Goal: Transaction & Acquisition: Purchase product/service

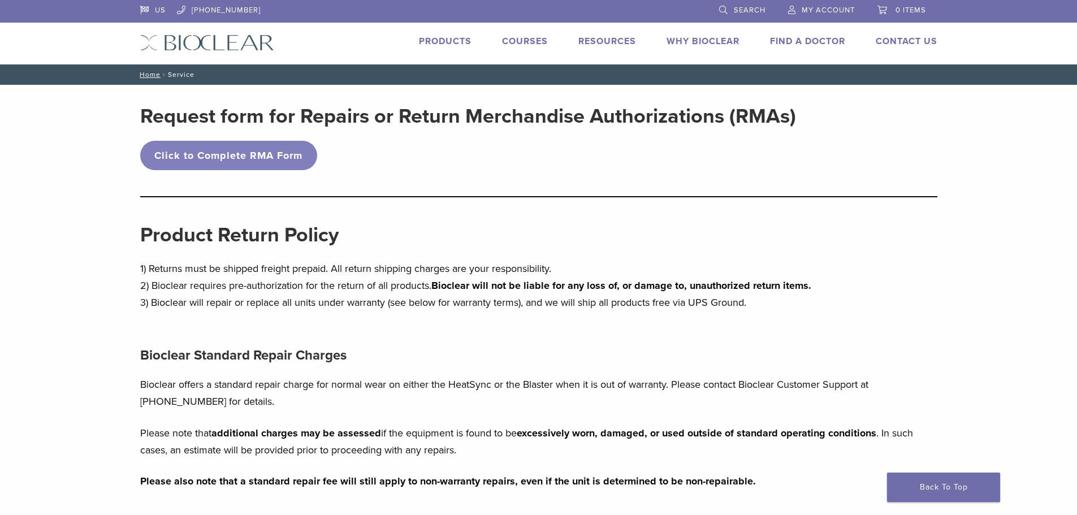
click at [834, 6] on span "My Account" at bounding box center [828, 10] width 53 height 9
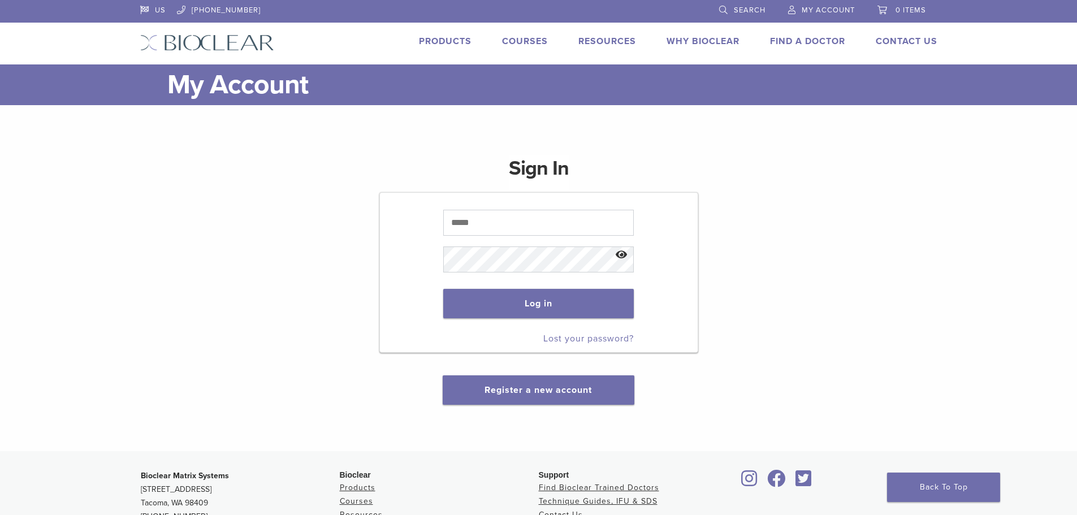
click at [447, 38] on link "Products" at bounding box center [445, 41] width 53 height 11
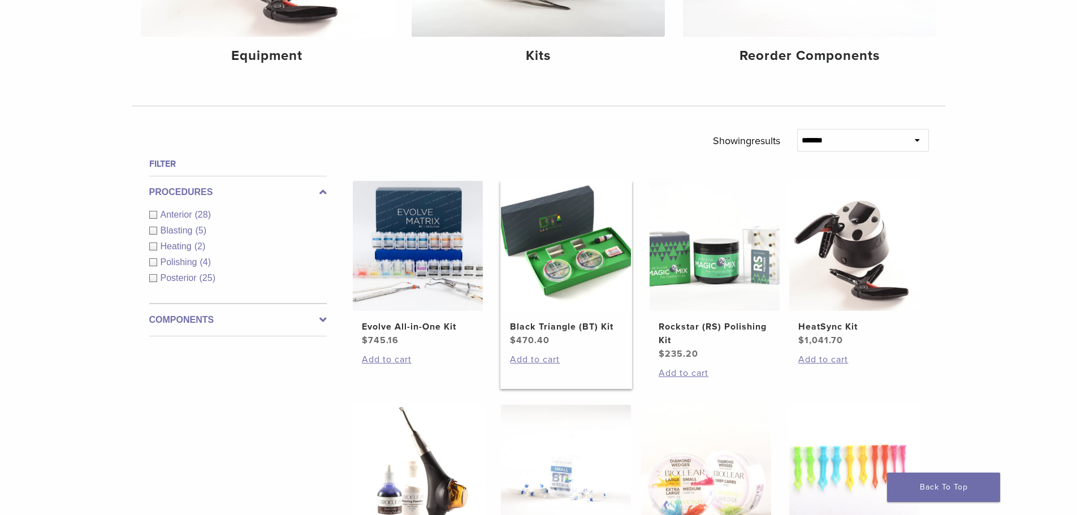
scroll to position [283, 0]
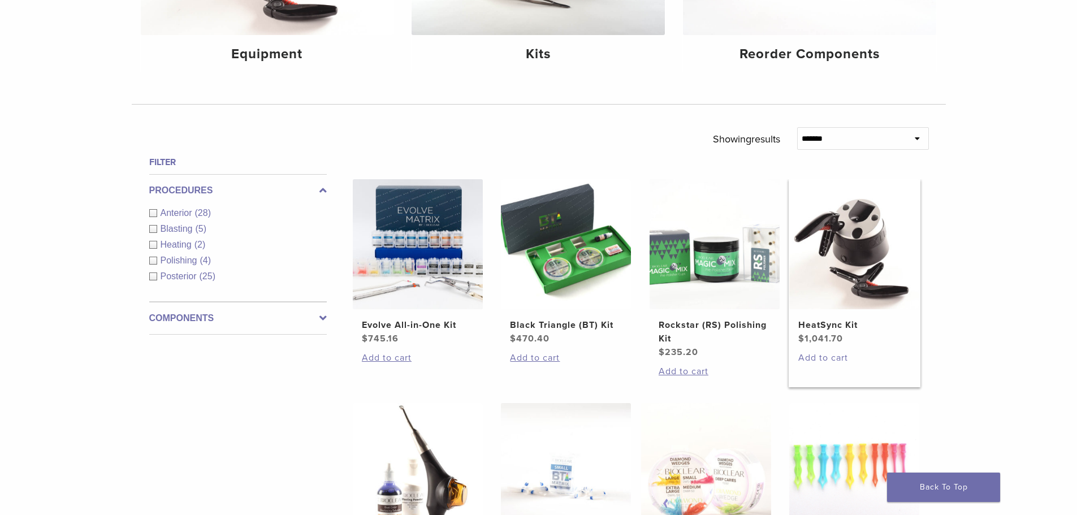
click at [829, 359] on link "Add to cart" at bounding box center [854, 358] width 112 height 14
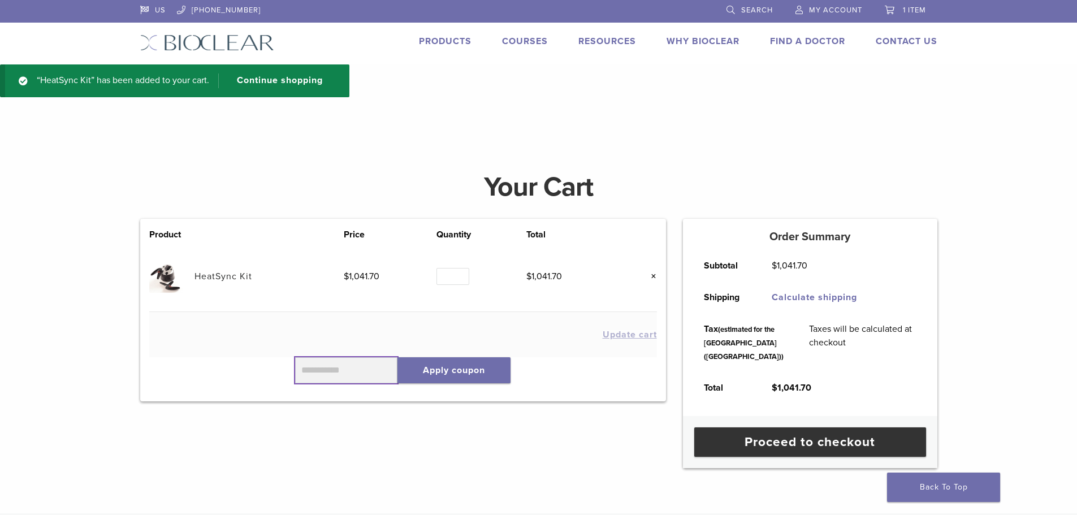
click at [339, 371] on input "text" at bounding box center [346, 370] width 103 height 26
type input "******"
click at [482, 368] on button "Apply coupon" at bounding box center [453, 370] width 113 height 26
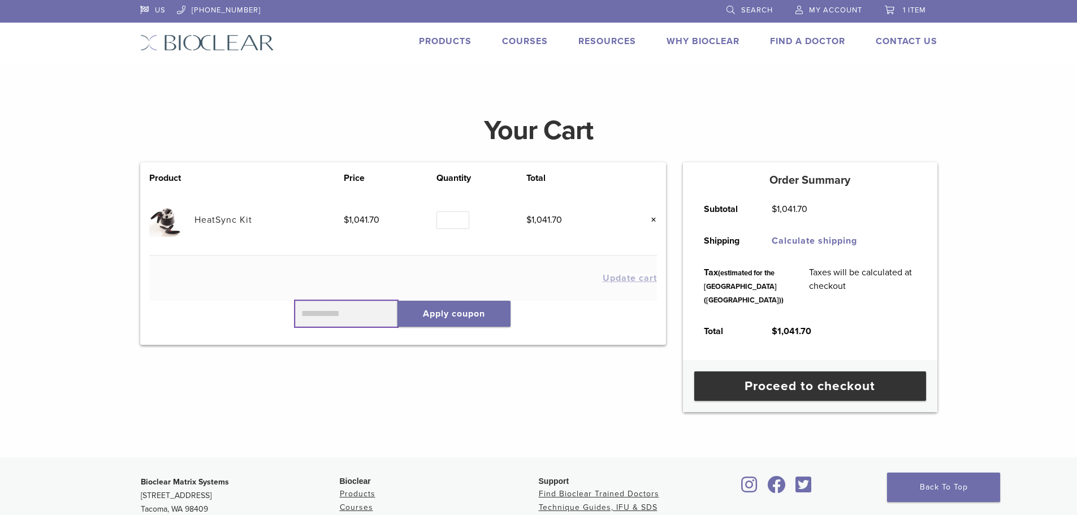
click at [367, 320] on input "text" at bounding box center [346, 314] width 103 height 26
type input "******"
click at [438, 321] on button "Apply coupon" at bounding box center [453, 314] width 113 height 26
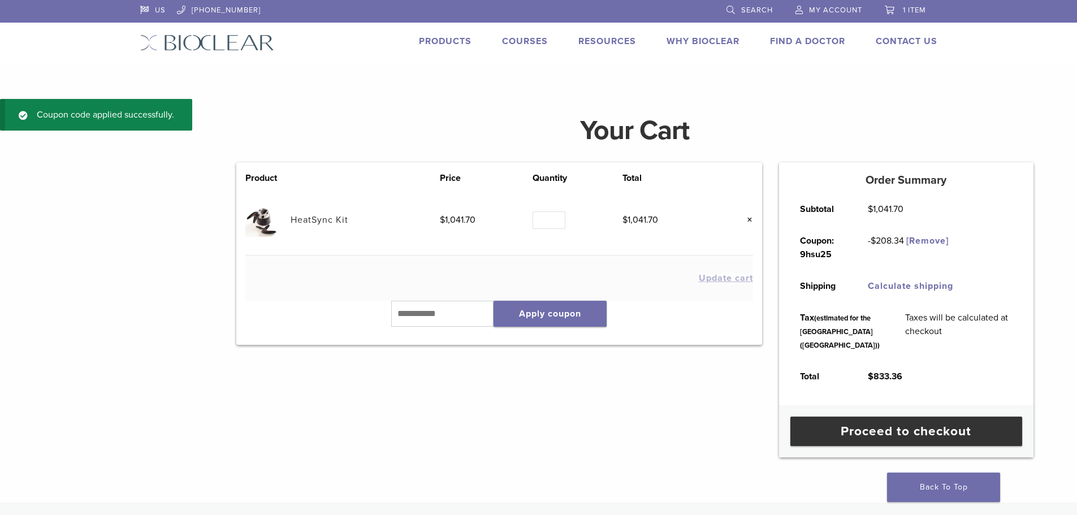
click at [450, 40] on link "Products" at bounding box center [445, 41] width 53 height 11
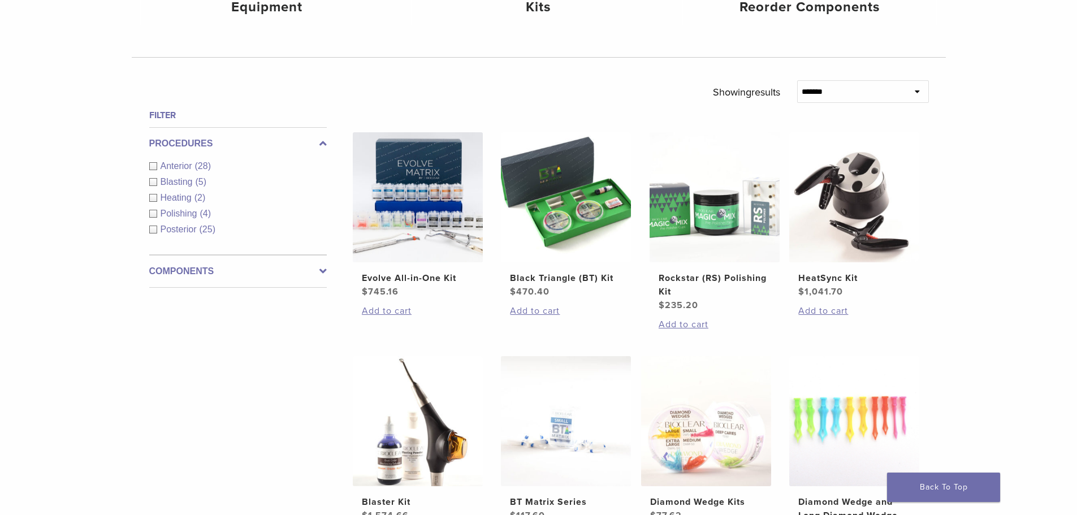
scroll to position [339, 0]
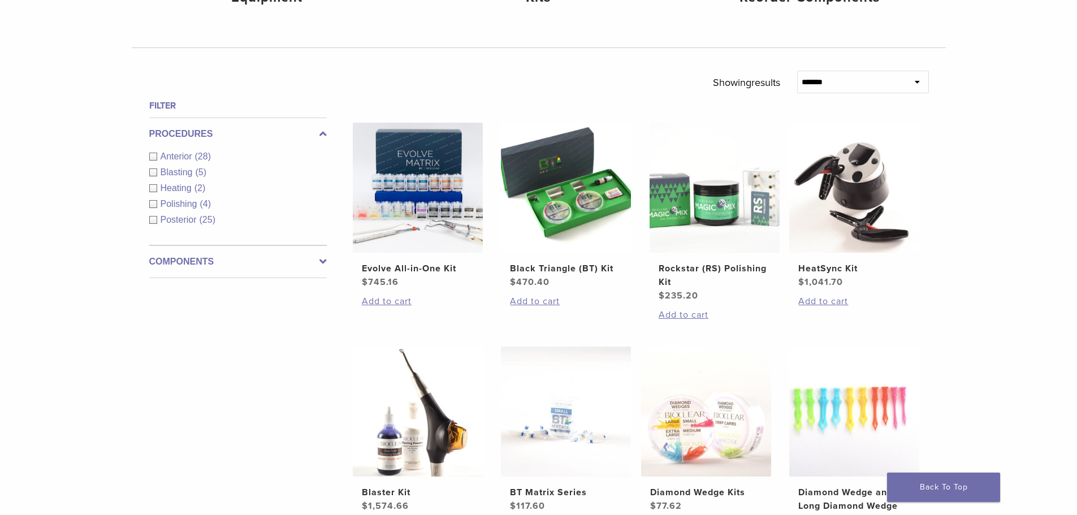
click at [184, 258] on label "Components" at bounding box center [238, 262] width 178 height 14
click at [181, 186] on span "Equipment" at bounding box center [184, 189] width 46 height 10
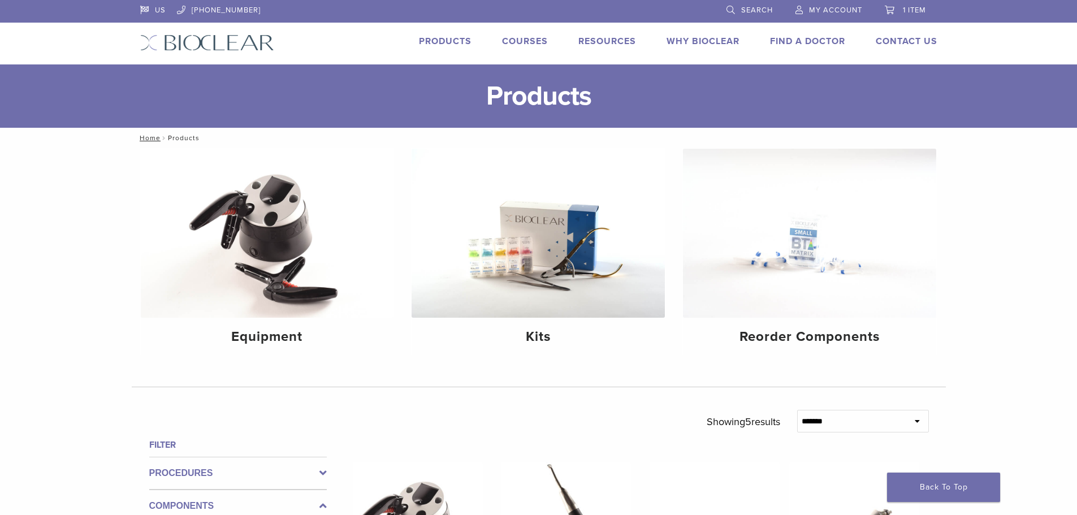
click at [906, 11] on span "1 item" at bounding box center [914, 10] width 23 height 9
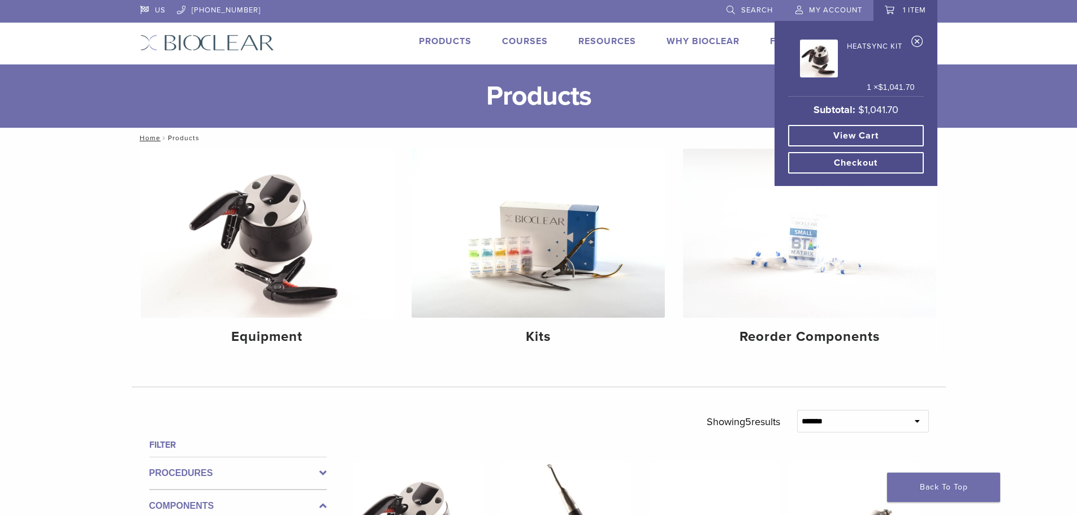
click at [859, 137] on link "View cart" at bounding box center [856, 135] width 136 height 21
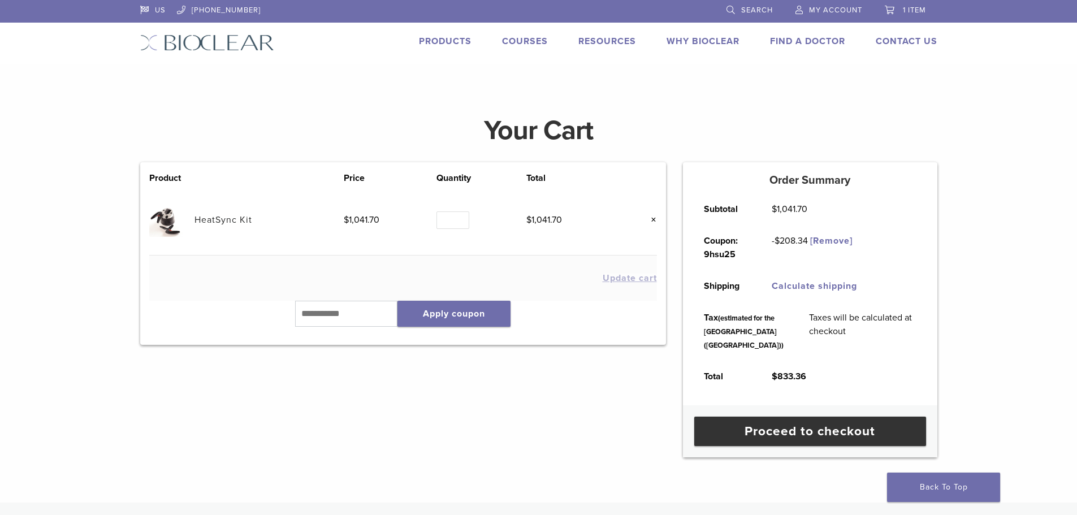
click at [443, 40] on link "Products" at bounding box center [445, 41] width 53 height 11
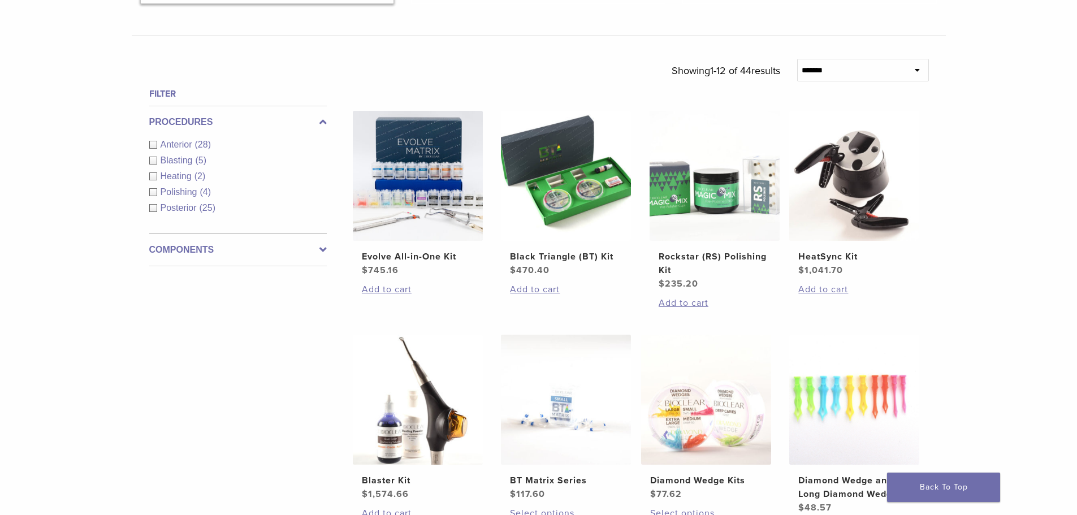
scroll to position [396, 0]
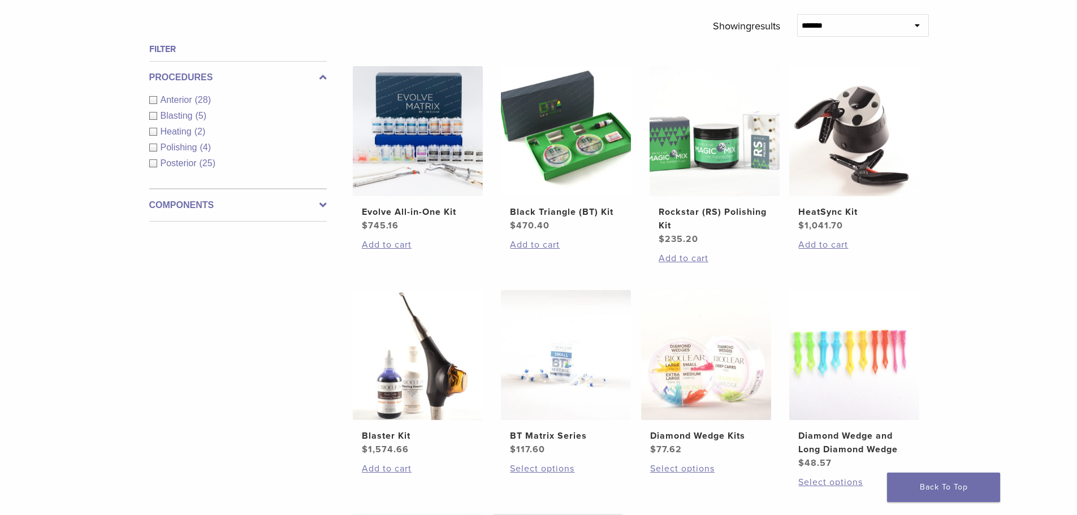
click at [194, 207] on label "Components" at bounding box center [238, 205] width 178 height 14
click at [200, 146] on span "Instruments" at bounding box center [186, 149] width 50 height 10
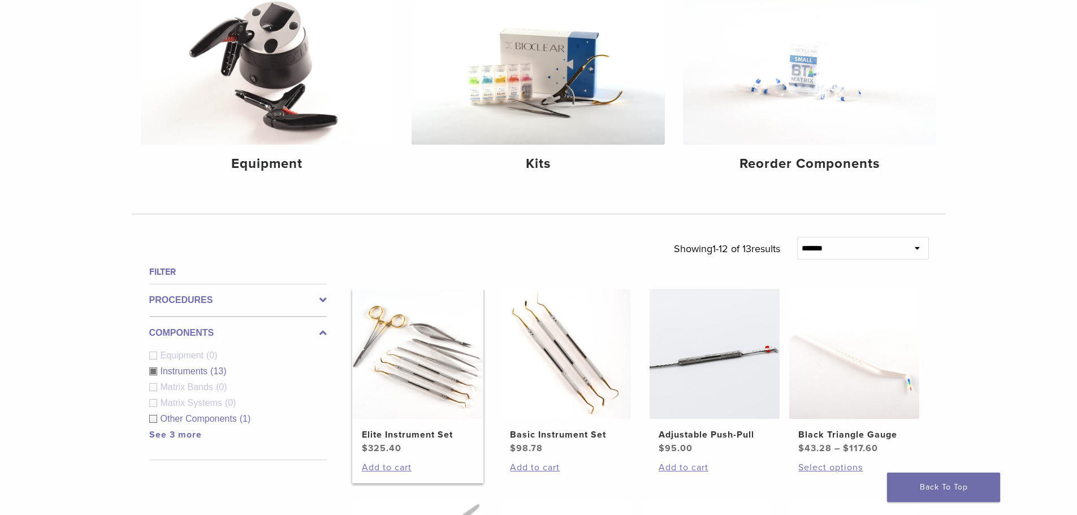
scroll to position [226, 0]
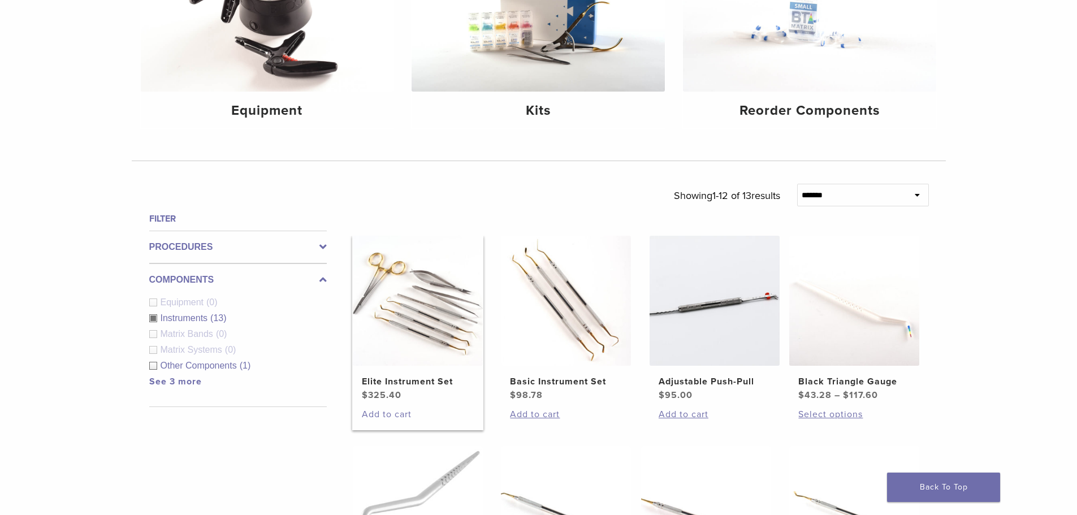
click at [391, 414] on link "Add to cart" at bounding box center [418, 415] width 112 height 14
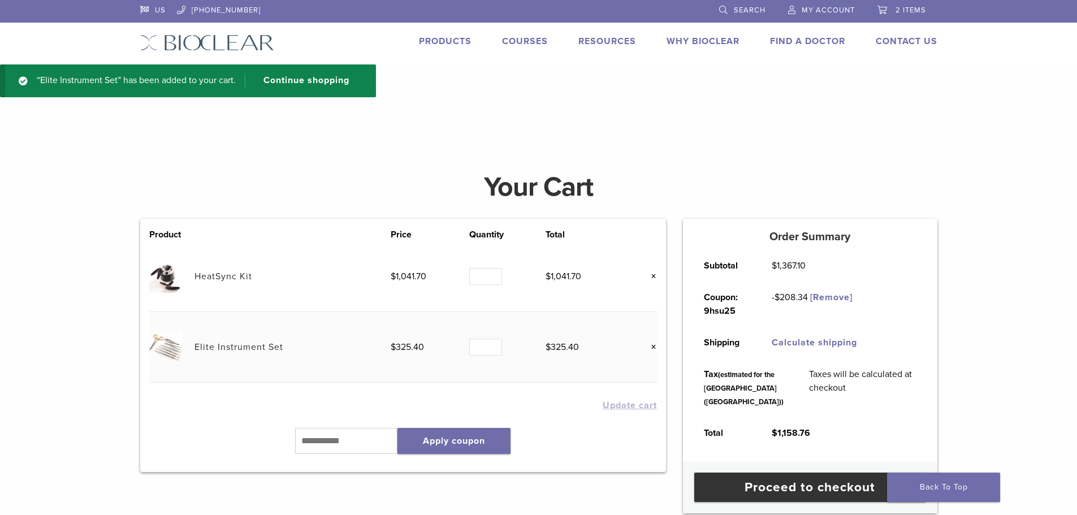
click at [652, 276] on link "×" at bounding box center [649, 276] width 15 height 15
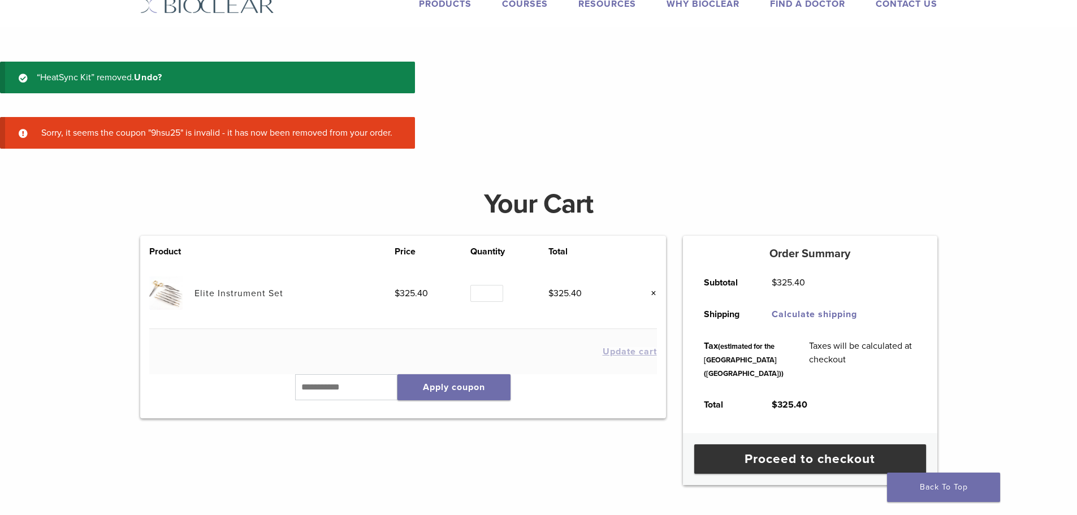
scroll to position [42, 0]
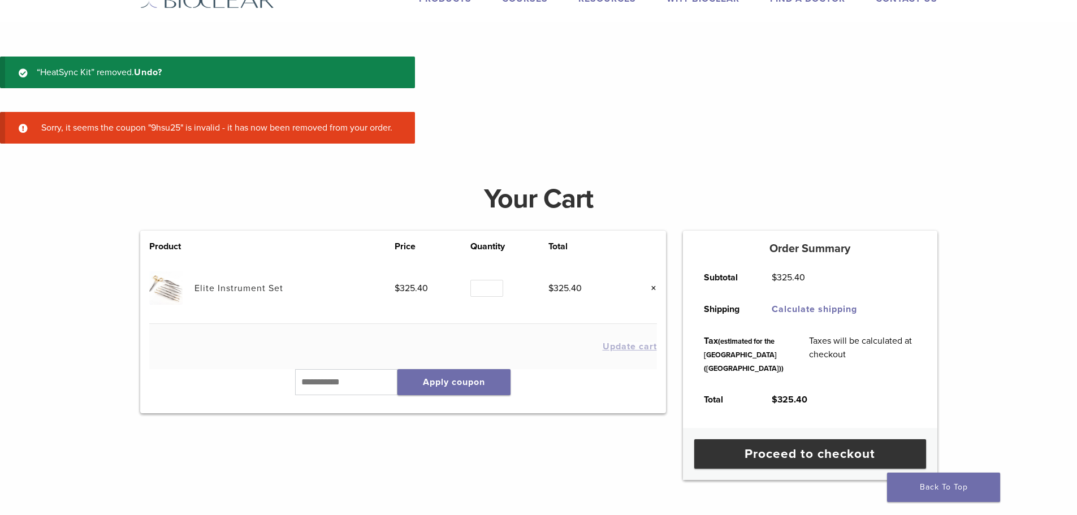
click at [209, 283] on link "Elite Instrument Set" at bounding box center [238, 288] width 89 height 11
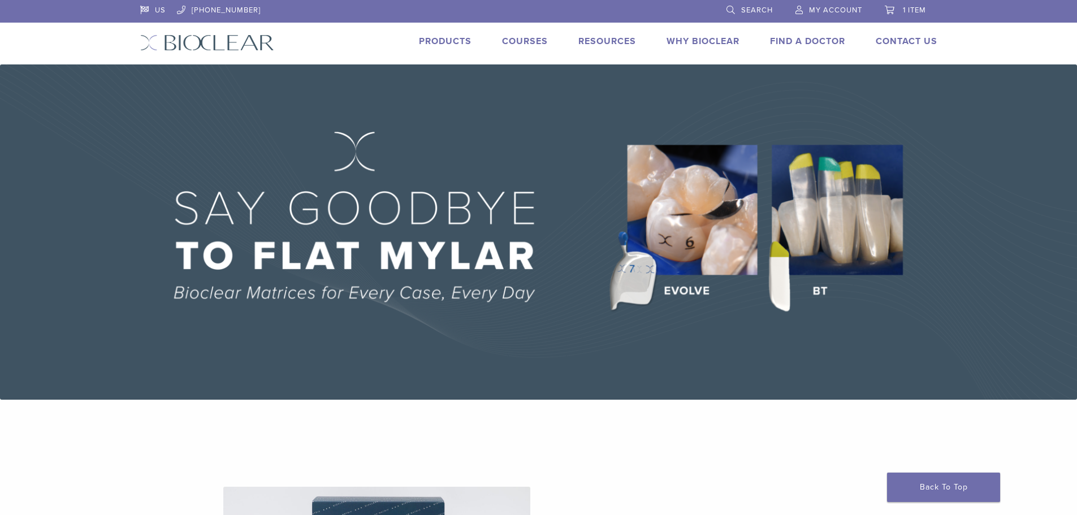
click at [833, 5] on link "My Account" at bounding box center [828, 8] width 67 height 17
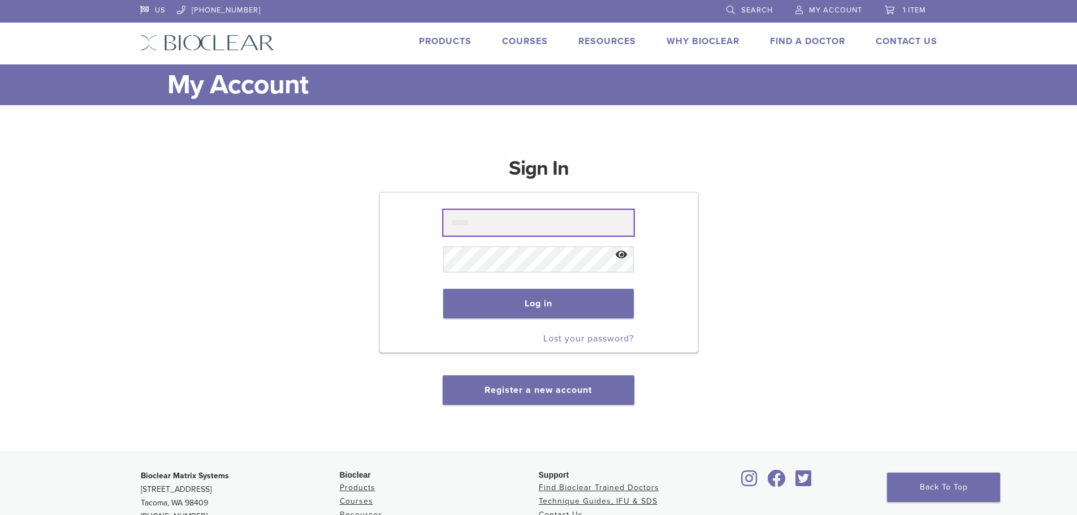
click at [474, 220] on input "text" at bounding box center [538, 223] width 191 height 26
type input "**********"
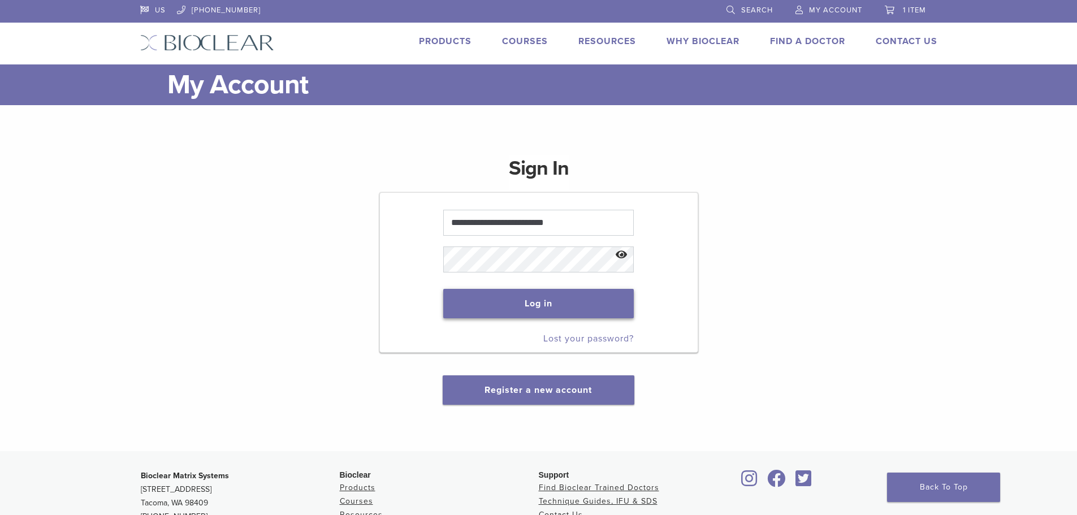
click at [498, 301] on button "Log in" at bounding box center [538, 303] width 191 height 29
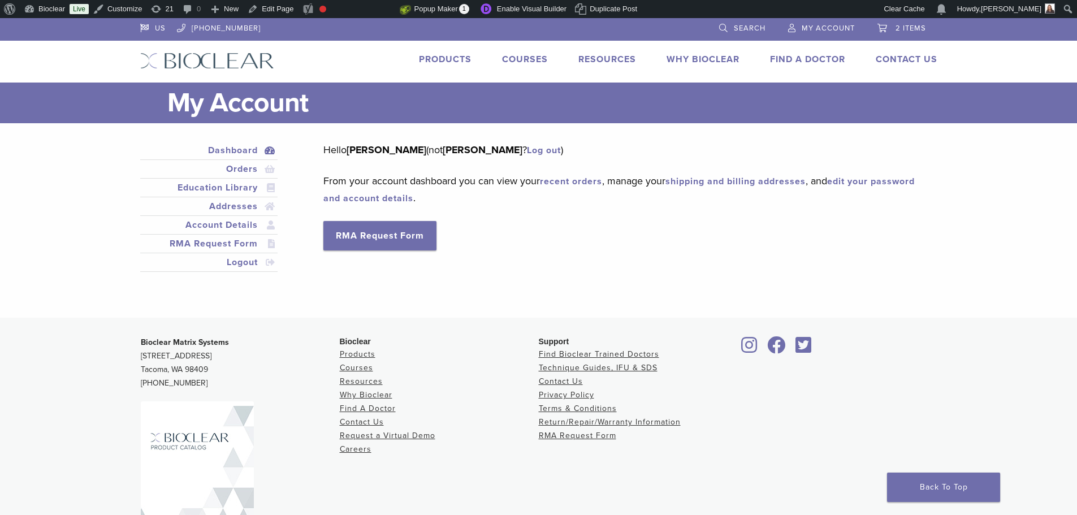
click at [895, 27] on span "2 items" at bounding box center [910, 28] width 31 height 9
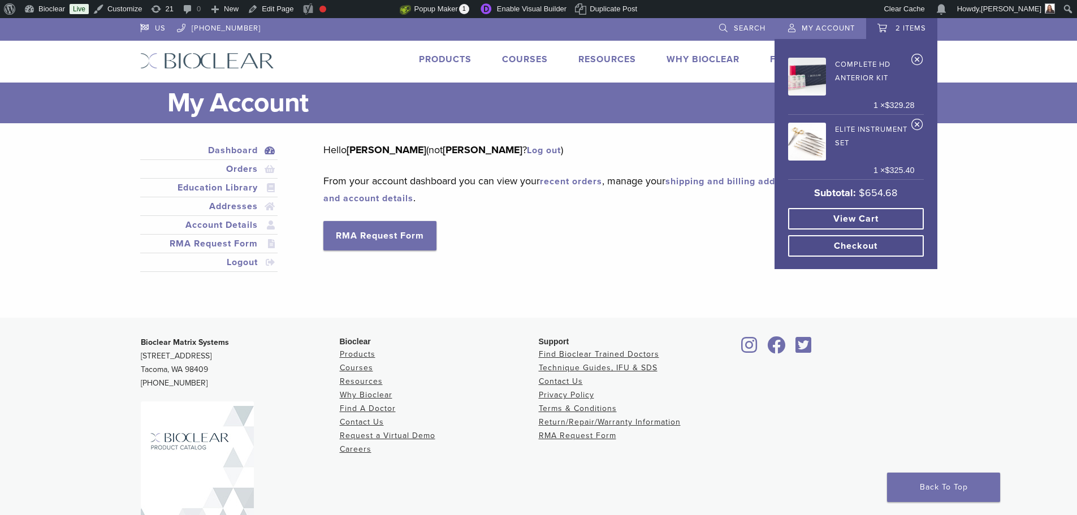
click at [861, 216] on link "View cart" at bounding box center [856, 218] width 136 height 21
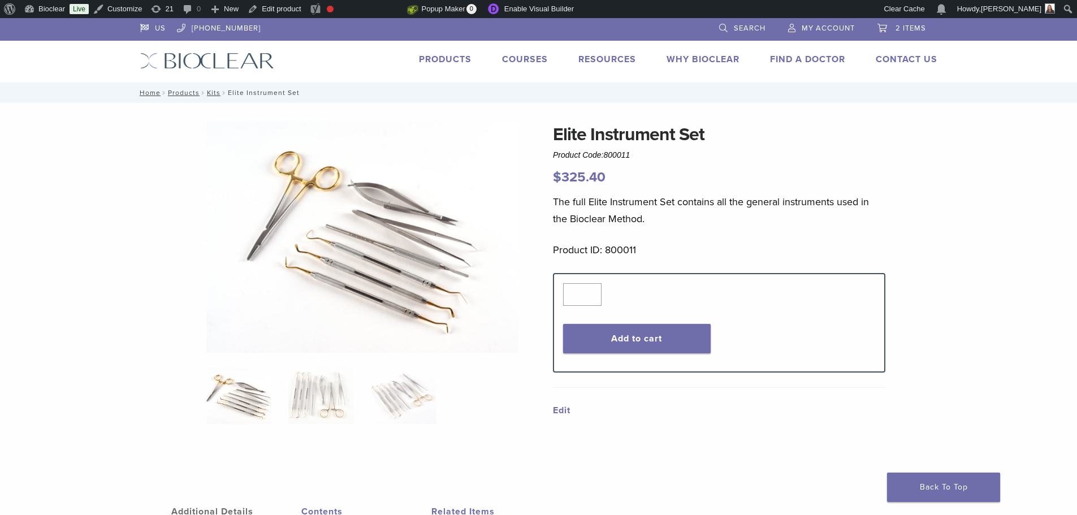
scroll to position [18, 0]
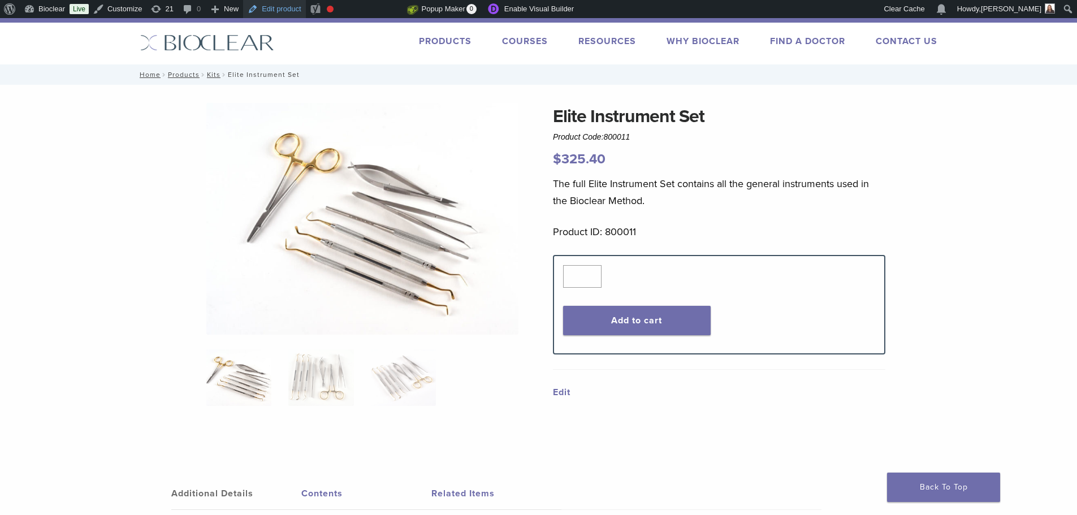
click at [271, 8] on link "Edit product" at bounding box center [274, 9] width 62 height 18
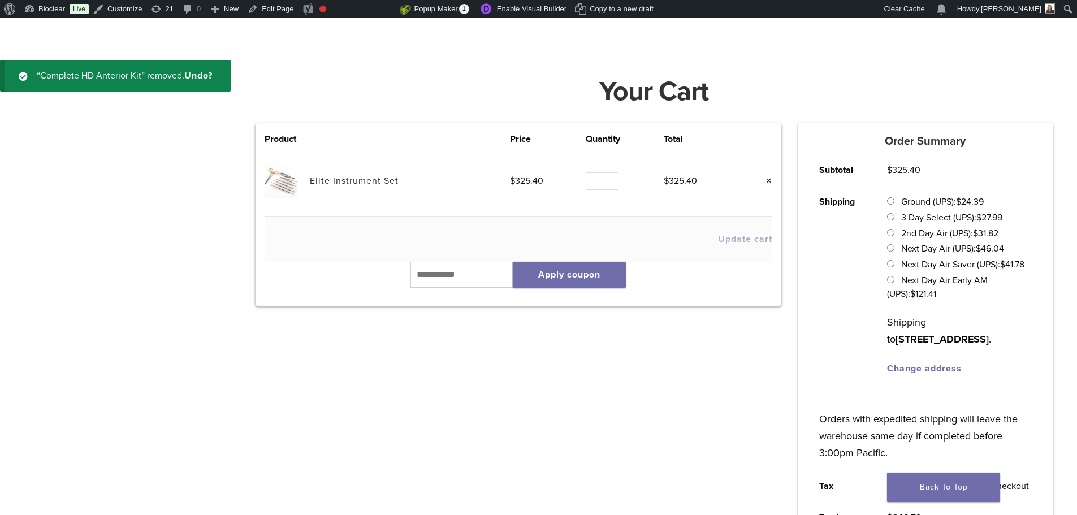
scroll to position [60, 0]
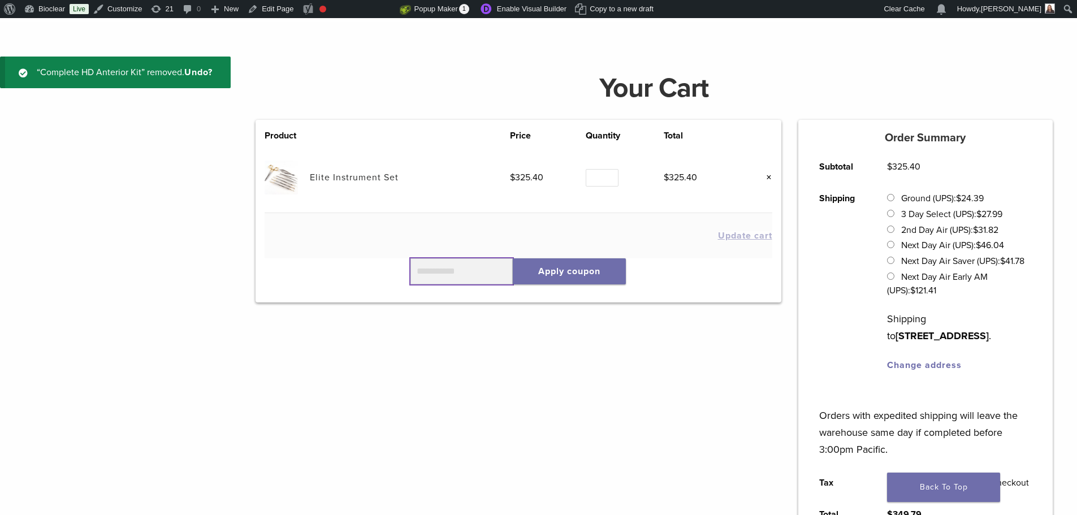
click at [466, 270] on input "text" at bounding box center [461, 271] width 103 height 26
type input "******"
click at [584, 273] on button "Apply coupon" at bounding box center [569, 271] width 113 height 26
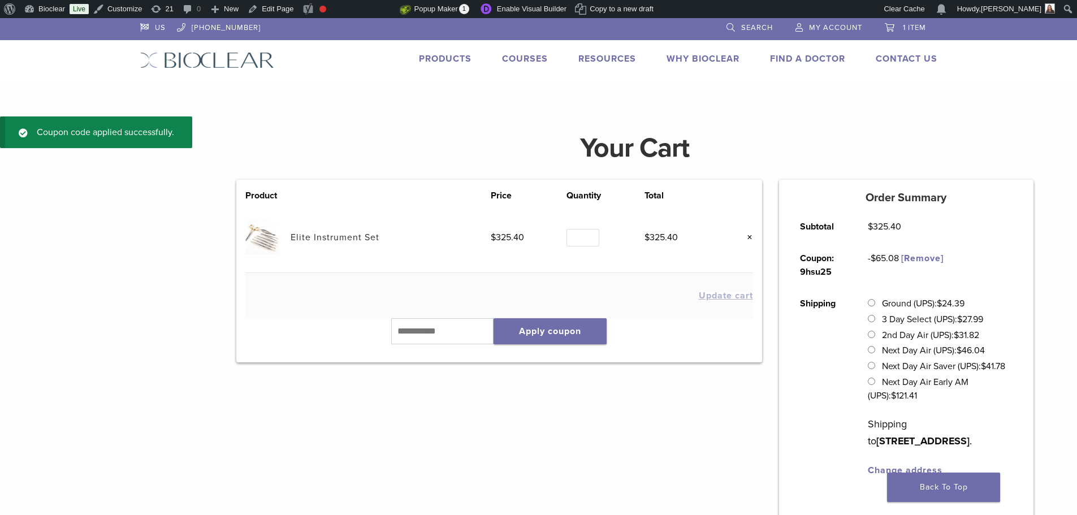
scroll to position [0, 0]
click at [426, 59] on link "Products" at bounding box center [445, 59] width 53 height 11
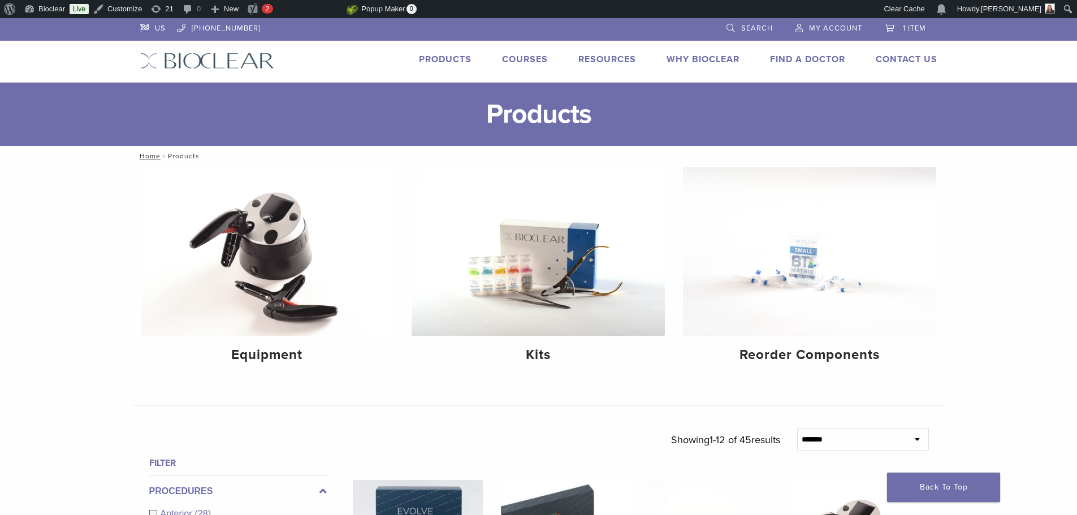
scroll to position [226, 0]
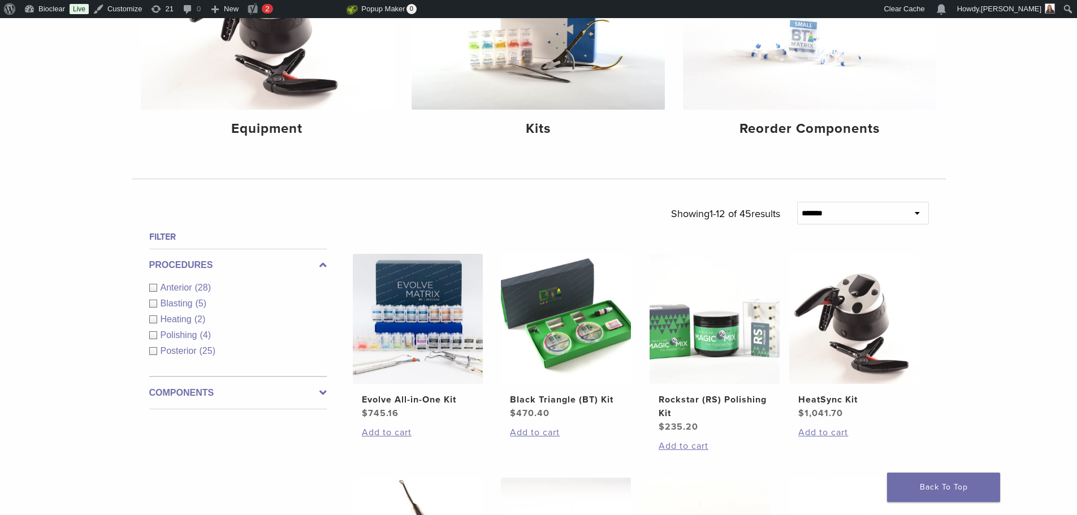
click at [189, 395] on label "Components" at bounding box center [238, 393] width 178 height 14
click at [185, 334] on span "Instruments" at bounding box center [186, 336] width 50 height 10
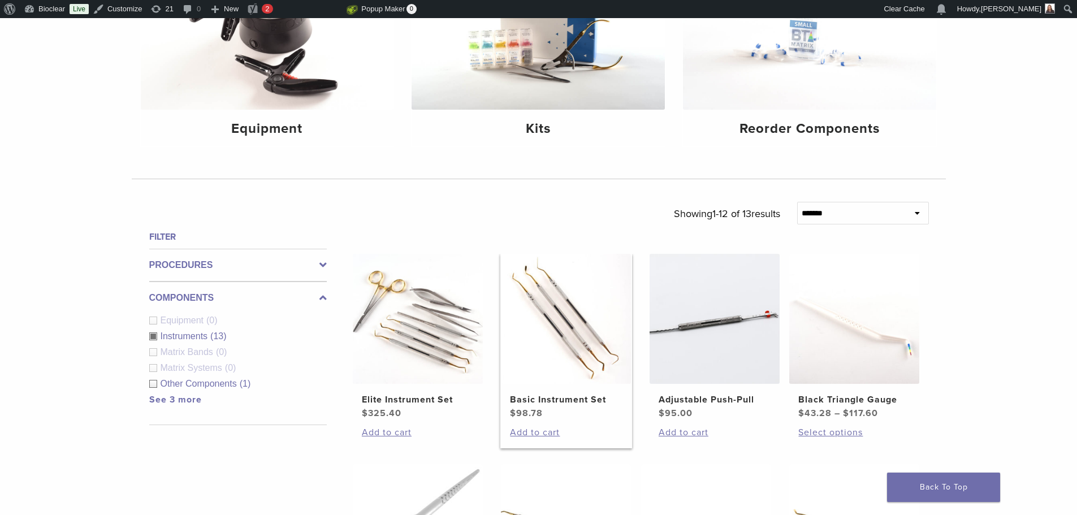
click at [561, 331] on img at bounding box center [566, 319] width 130 height 130
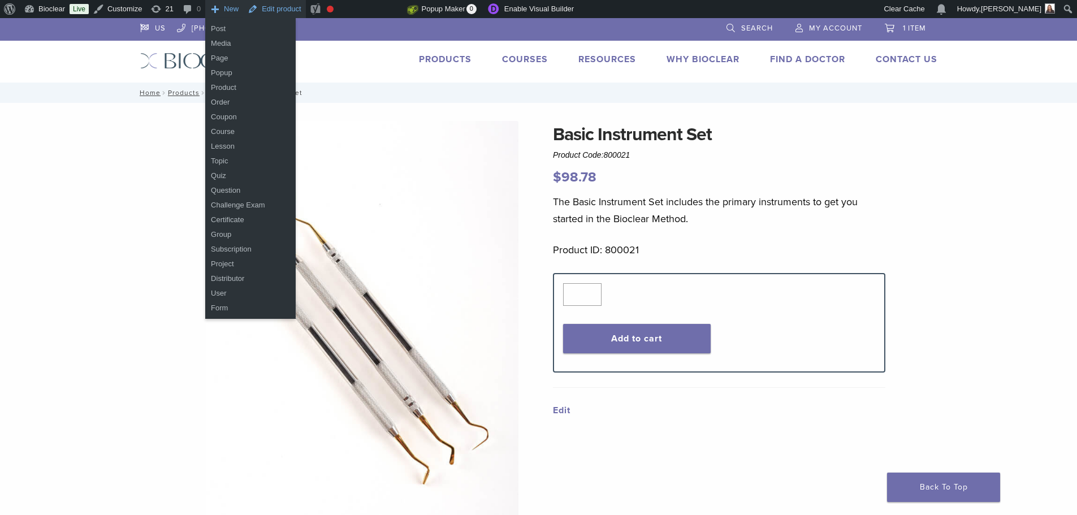
click at [275, 7] on link "Edit product" at bounding box center [274, 9] width 62 height 18
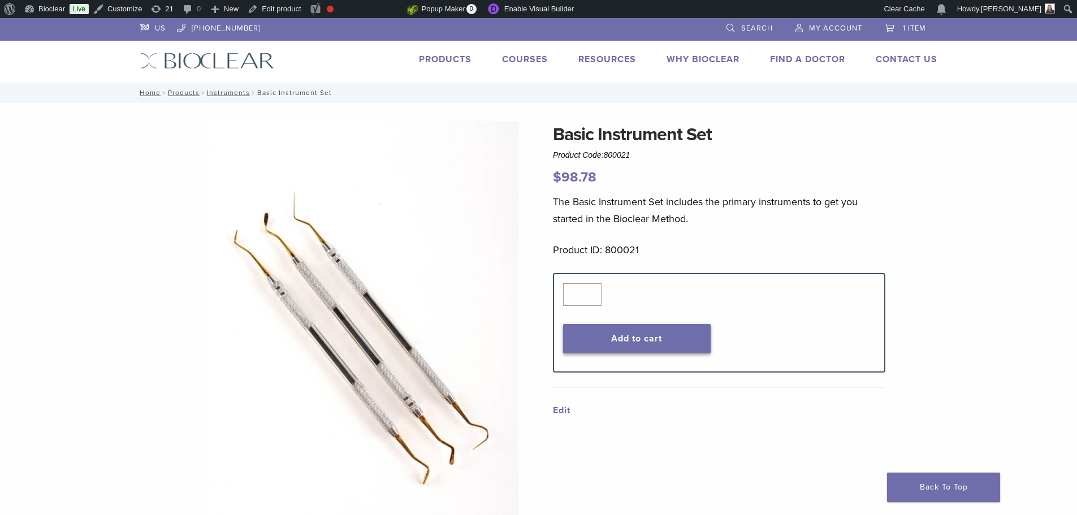
click at [638, 335] on button "Add to cart" at bounding box center [637, 338] width 148 height 29
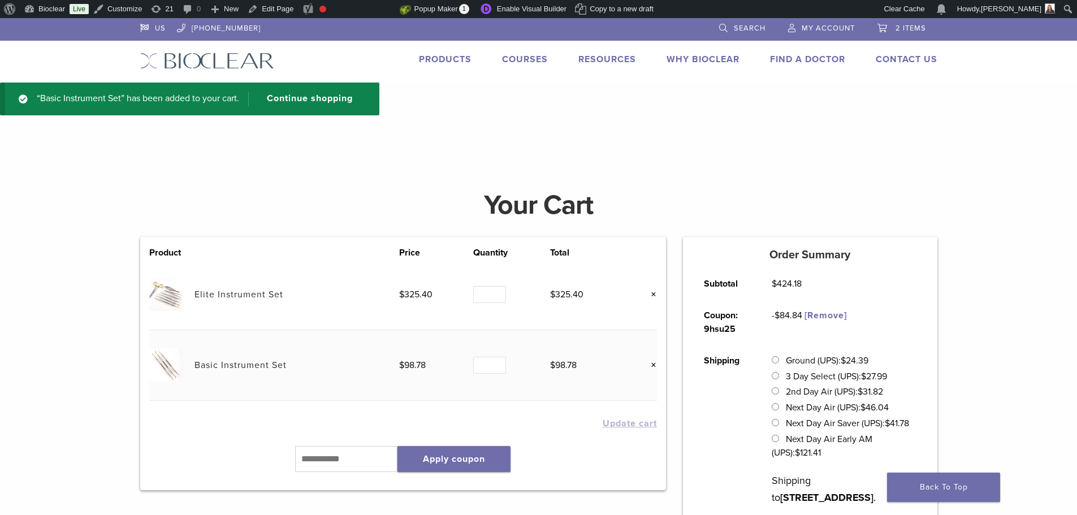
click at [653, 293] on link "×" at bounding box center [649, 294] width 15 height 15
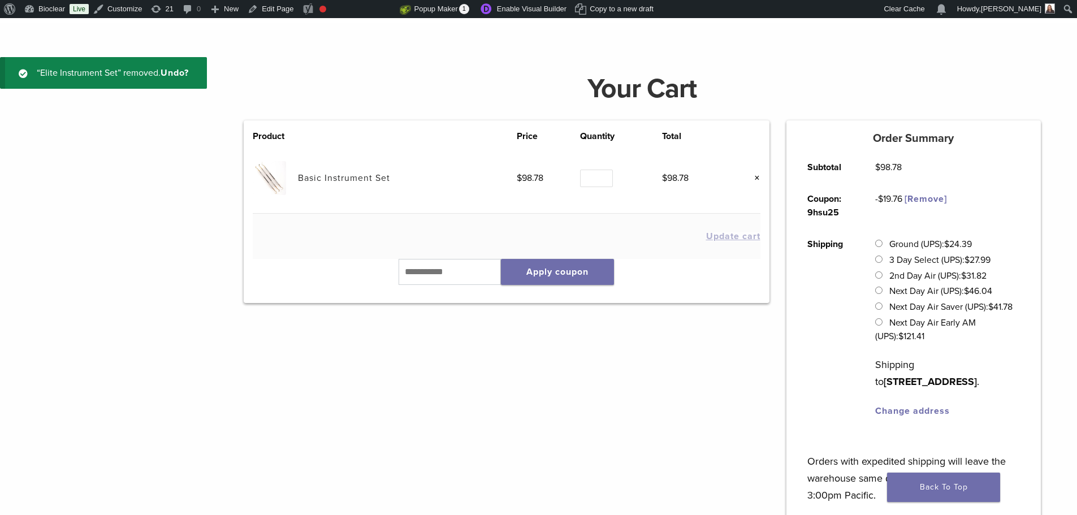
scroll to position [60, 0]
